Goal: Communication & Community: Participate in discussion

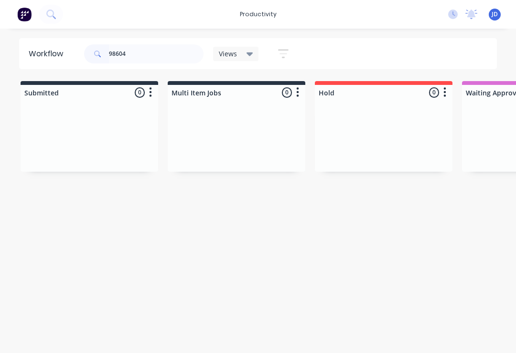
click at [157, 136] on div at bounding box center [90, 136] width 138 height 72
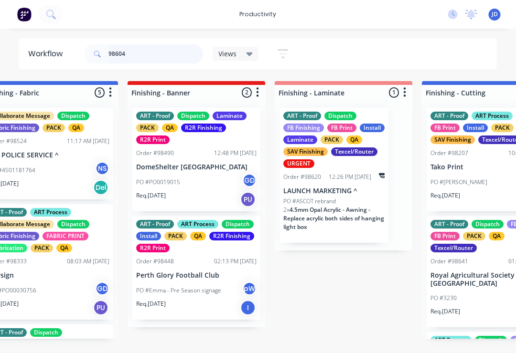
click at [147, 57] on input "98604" at bounding box center [156, 53] width 95 height 19
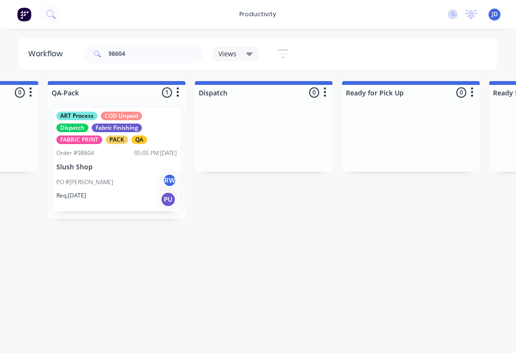
click at [132, 175] on div "PO #[PERSON_NAME] RW" at bounding box center [117, 182] width 120 height 18
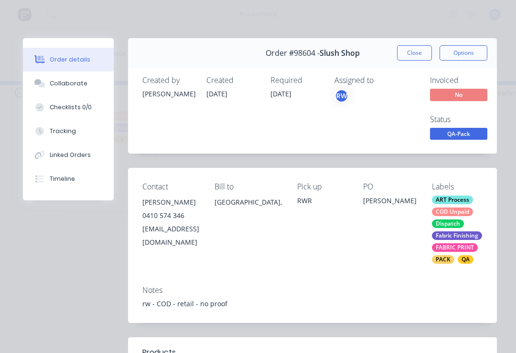
click at [76, 84] on div "Collaborate" at bounding box center [69, 83] width 38 height 9
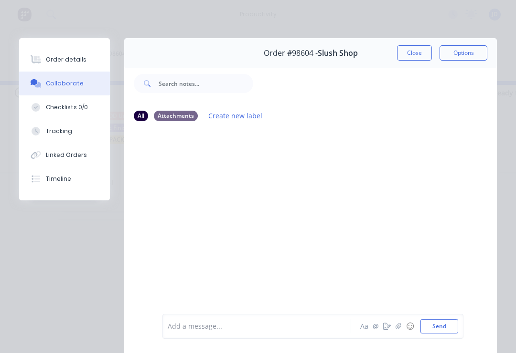
click at [398, 331] on button "button" at bounding box center [398, 326] width 11 height 11
click at [452, 322] on button "Send" at bounding box center [439, 327] width 38 height 14
click at [399, 330] on icon "button" at bounding box center [398, 326] width 6 height 7
click at [441, 330] on button "Send" at bounding box center [439, 327] width 38 height 14
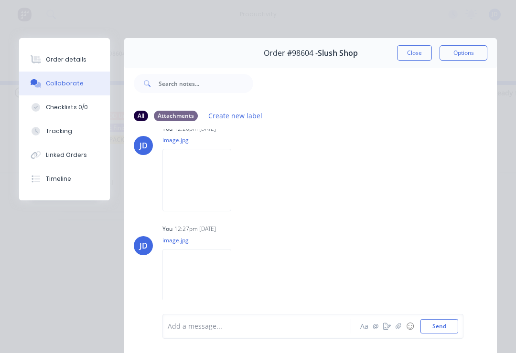
click at [398, 329] on icon "button" at bounding box center [398, 326] width 6 height 7
click at [414, 55] on button "Close" at bounding box center [414, 52] width 35 height 15
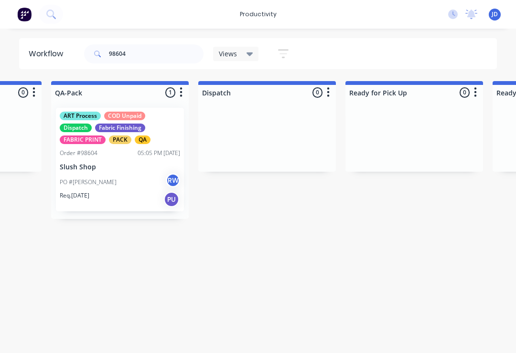
scroll to position [0, 2469]
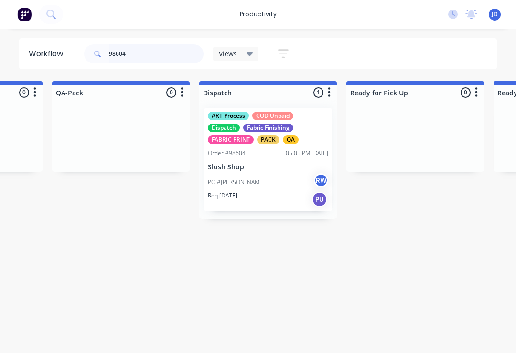
click at [144, 60] on input "98604" at bounding box center [156, 53] width 95 height 19
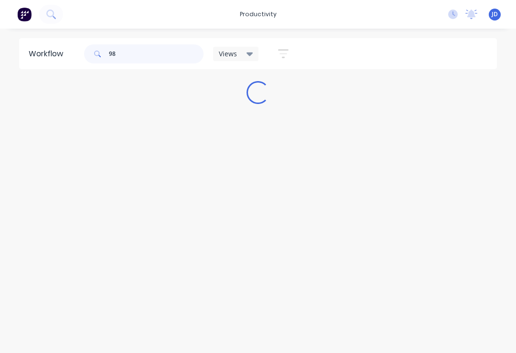
scroll to position [0, 0]
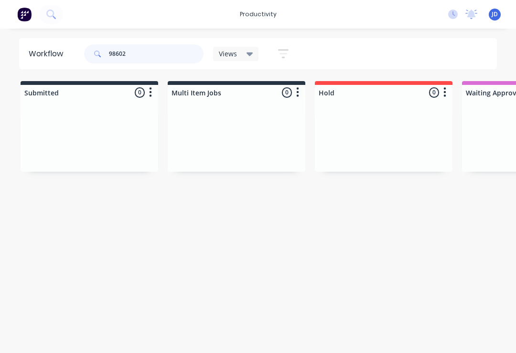
type input "98602"
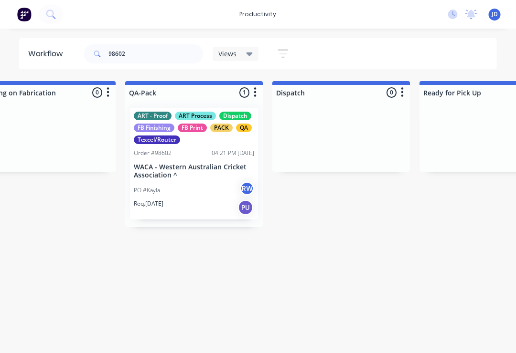
click at [207, 191] on div "PO #Kayla RW" at bounding box center [194, 191] width 120 height 18
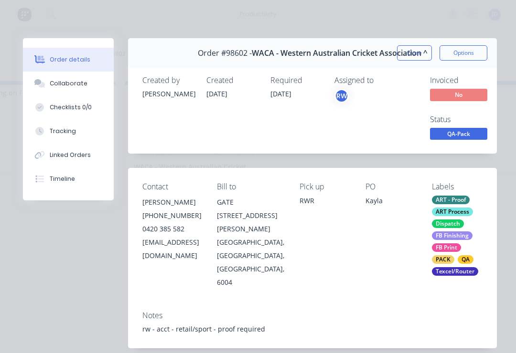
click at [73, 84] on div "Collaborate" at bounding box center [69, 83] width 38 height 9
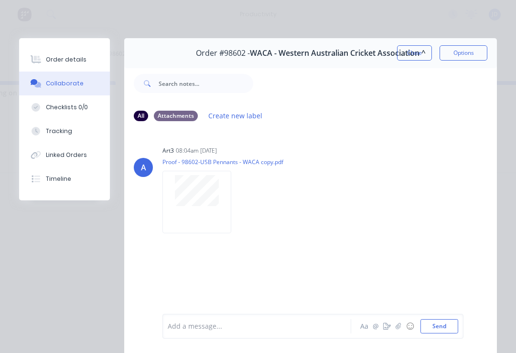
click at [397, 331] on button "button" at bounding box center [398, 326] width 11 height 11
click at [460, 322] on div "Add a message... Aa @ ☺ Send" at bounding box center [312, 303] width 301 height 74
click at [441, 331] on button "Send" at bounding box center [439, 327] width 38 height 14
